Goal: Find contact information: Find contact information

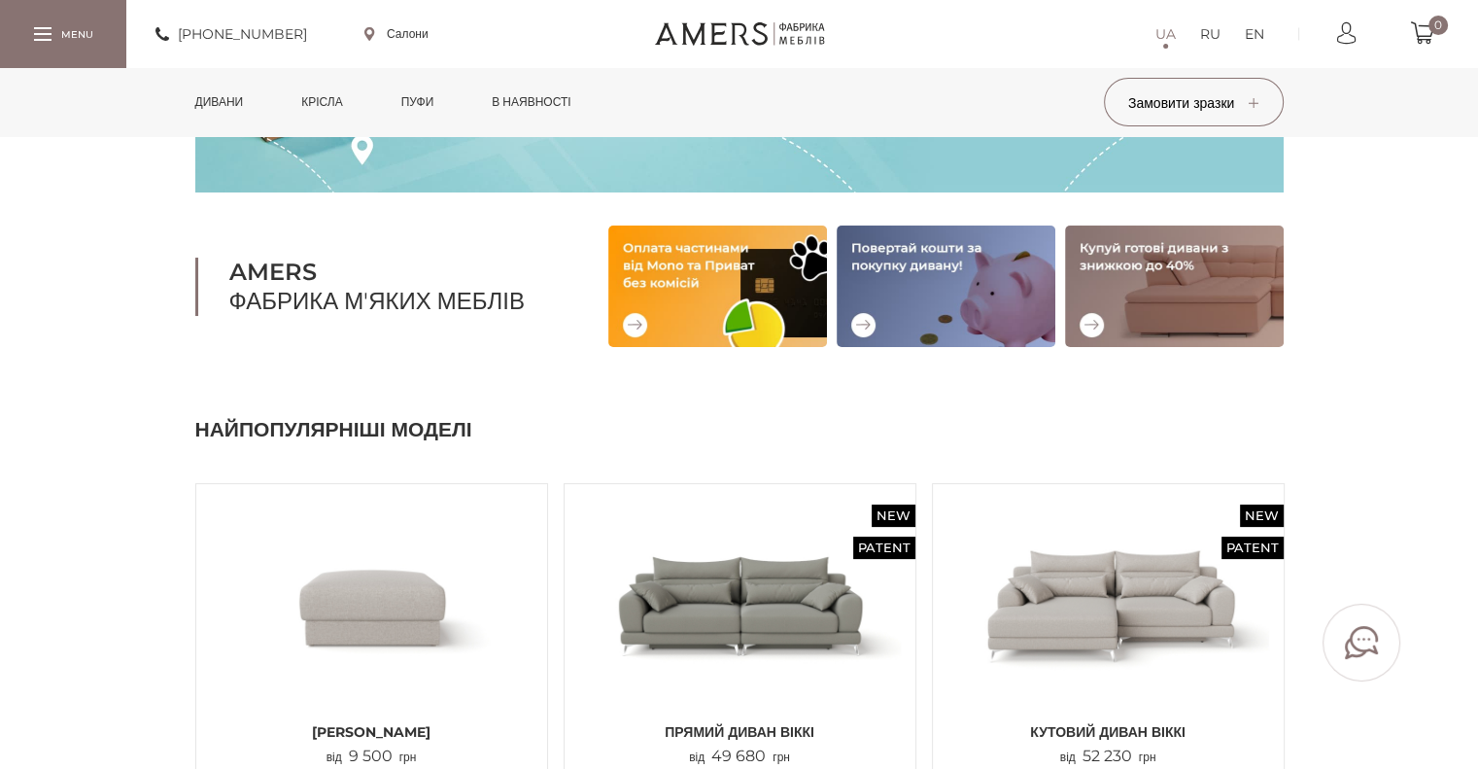
scroll to position [389, 0]
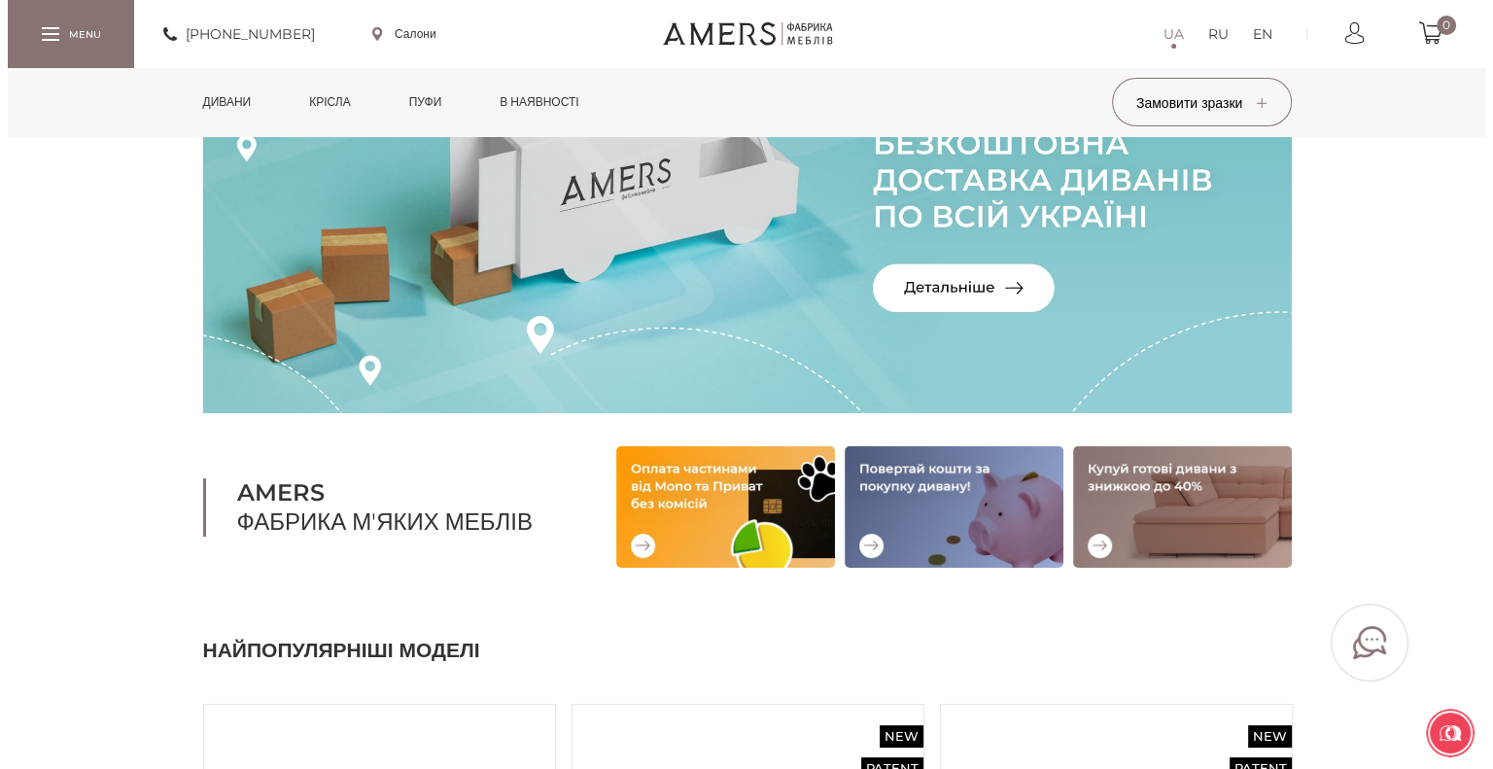
scroll to position [194, 0]
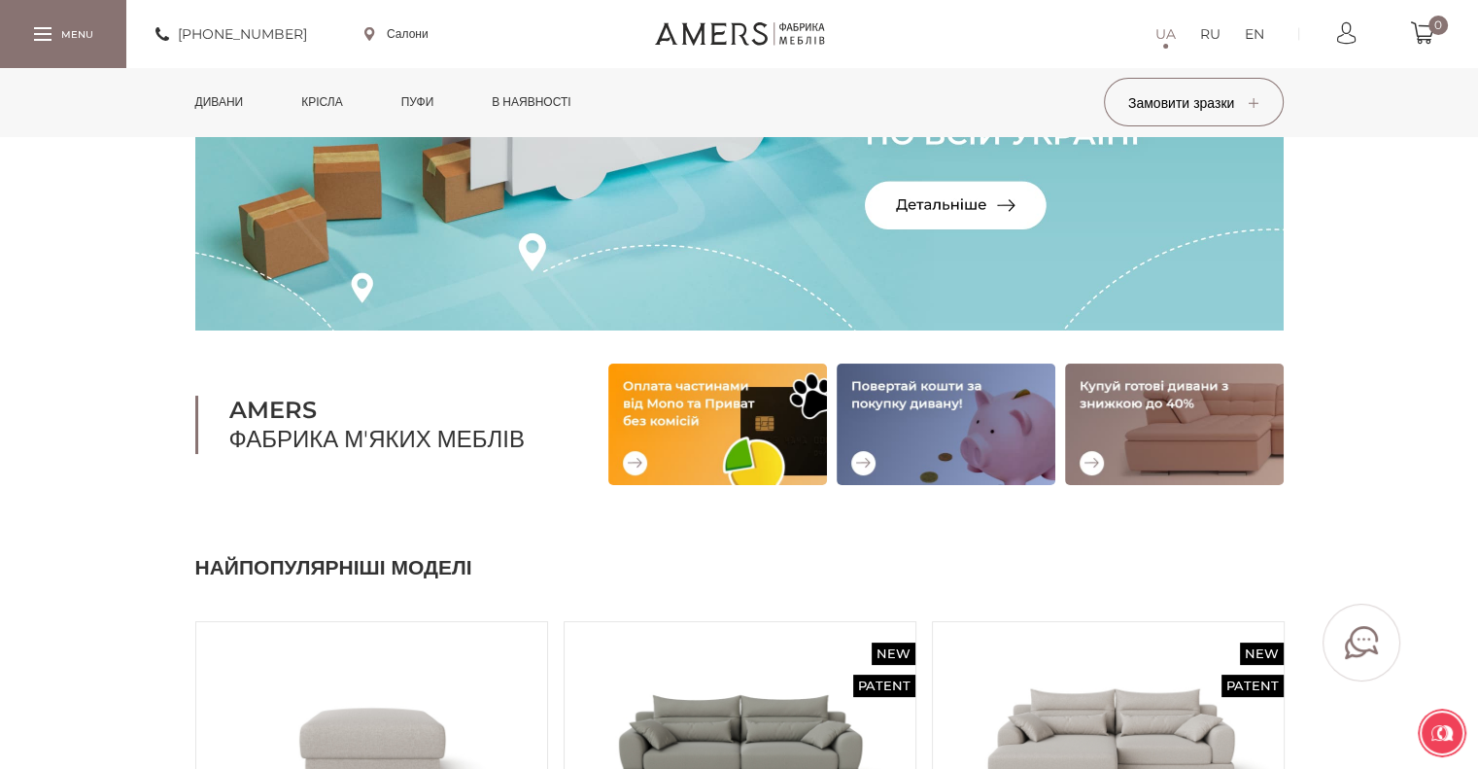
click at [424, 31] on link "Салони" at bounding box center [396, 33] width 64 height 17
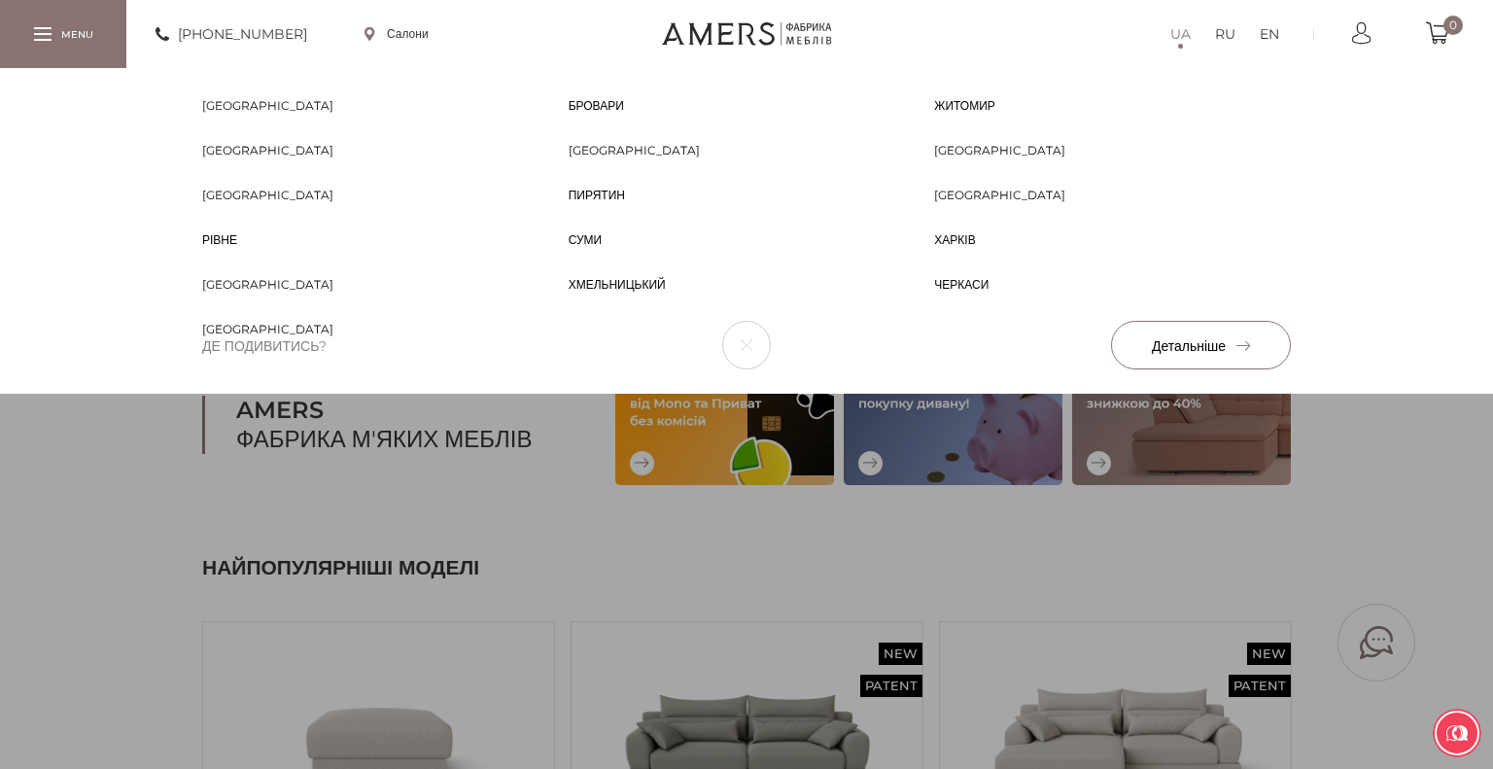
click at [952, 293] on span "Черкаси" at bounding box center [961, 301] width 54 height 17
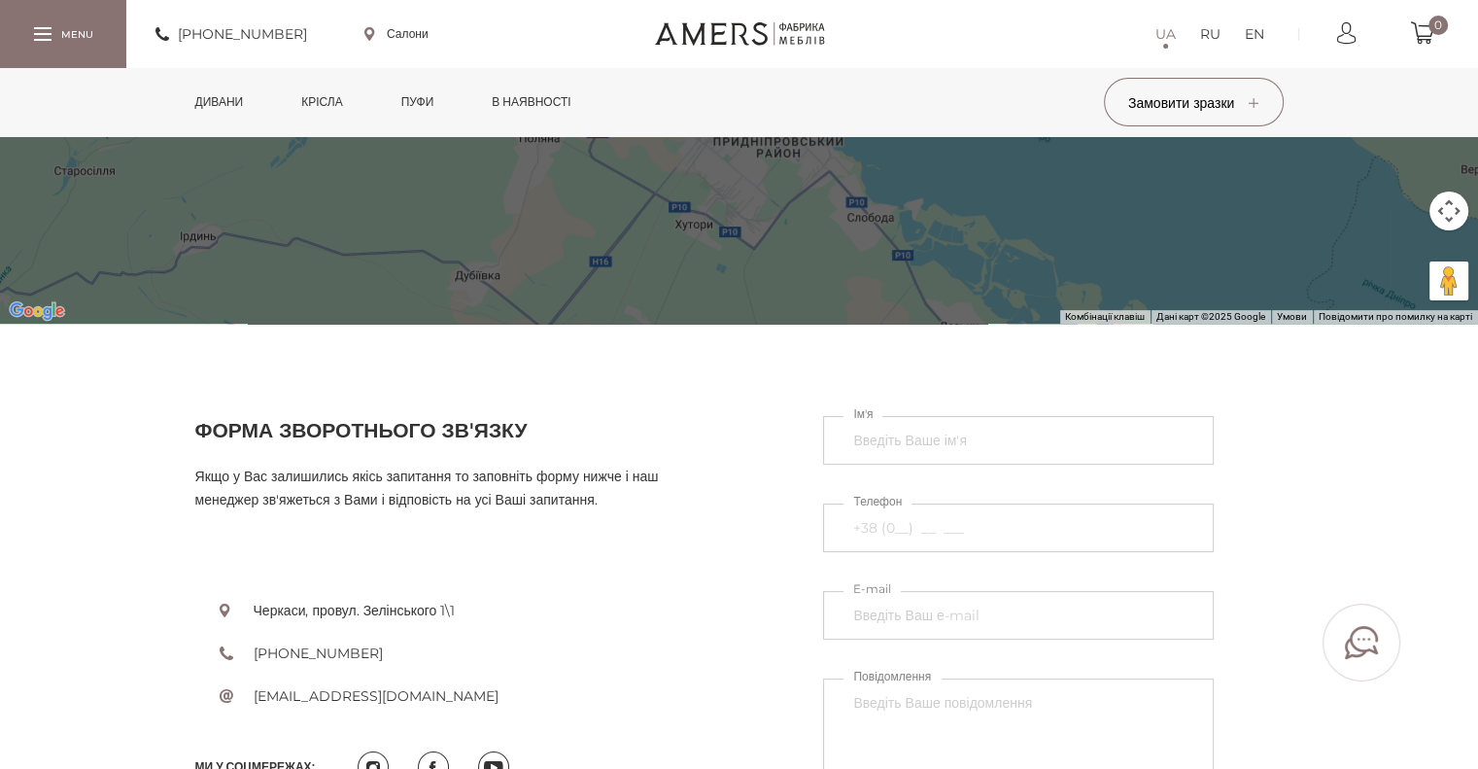
scroll to position [777, 0]
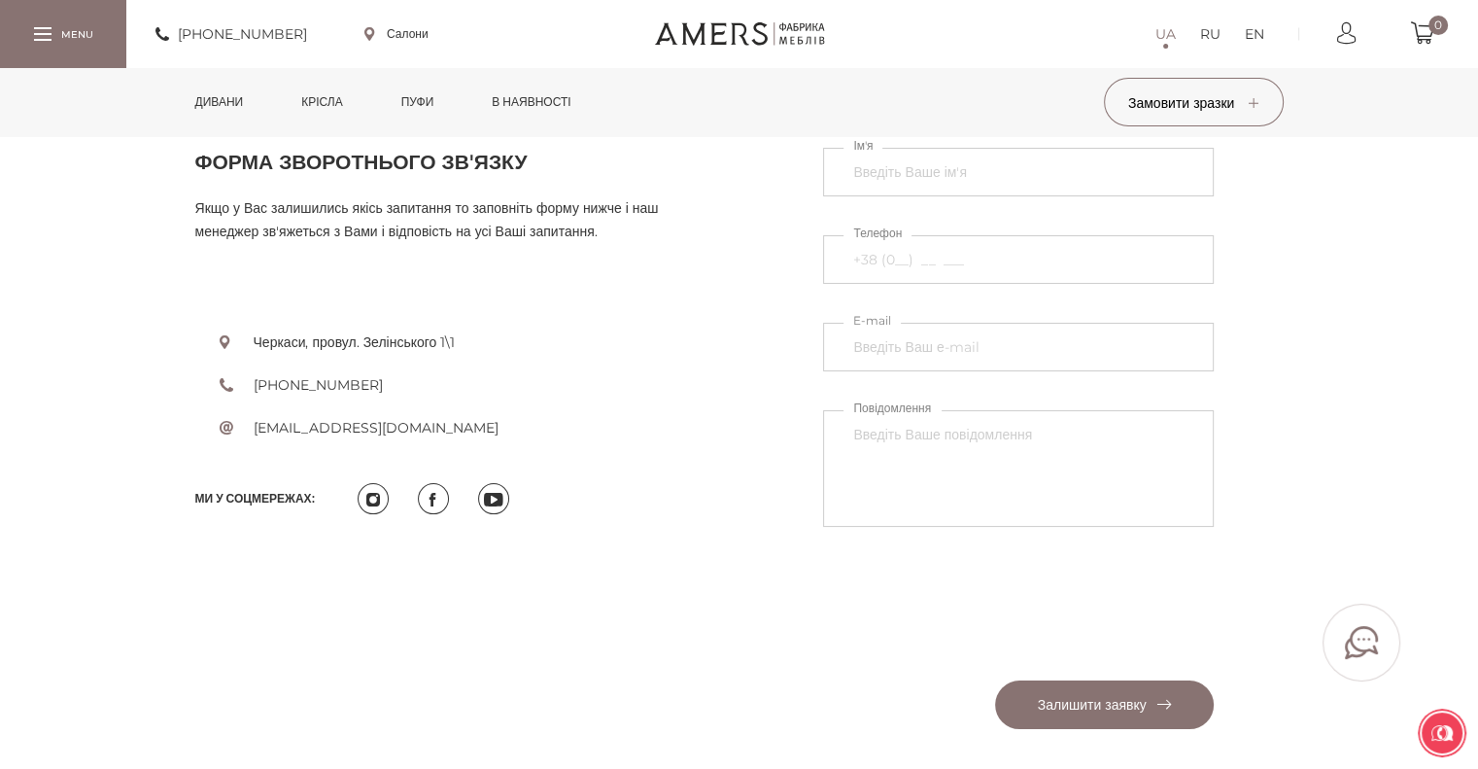
click at [387, 501] on link at bounding box center [373, 498] width 31 height 31
